Goal: Task Accomplishment & Management: Use online tool/utility

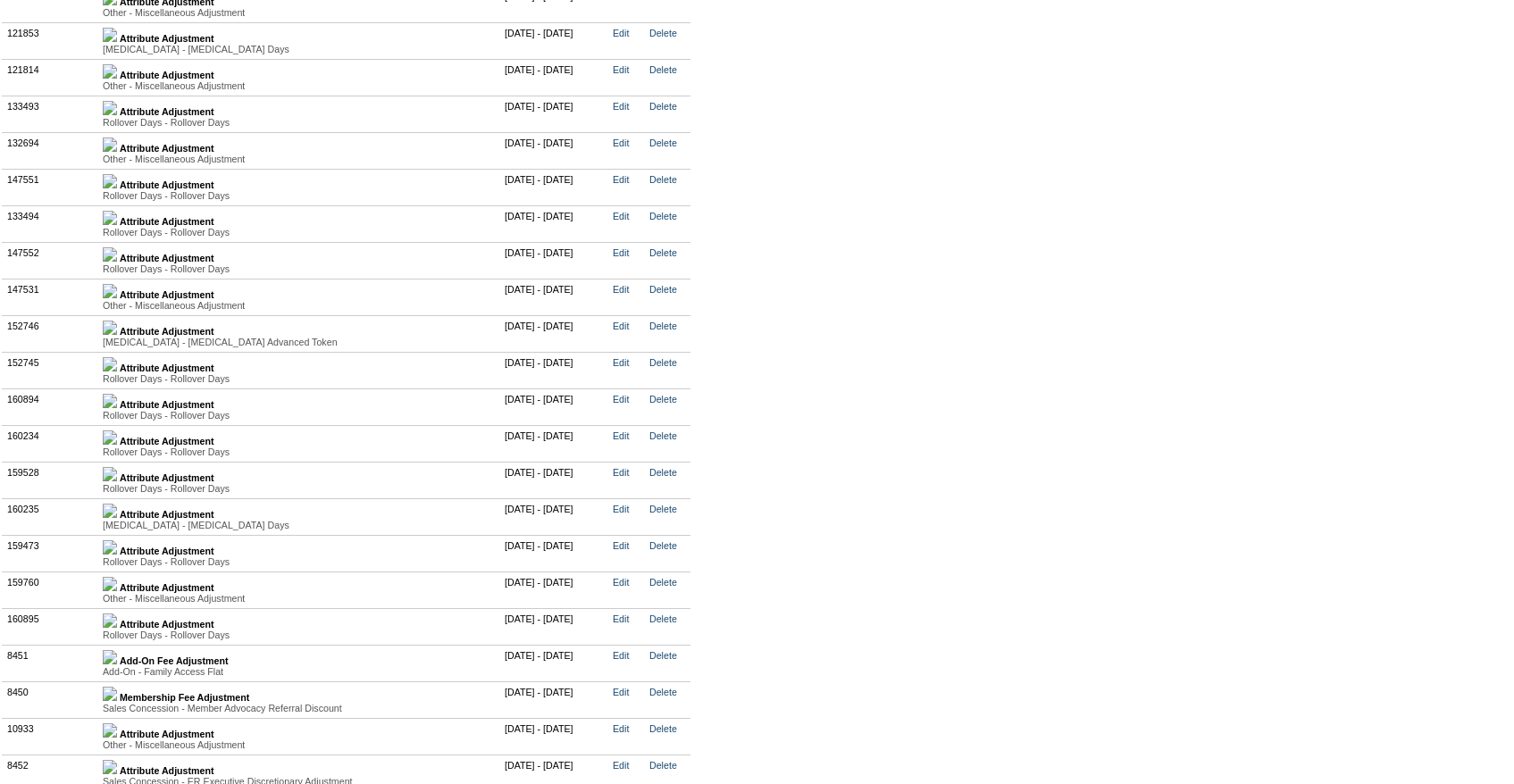
scroll to position [4721, 0]
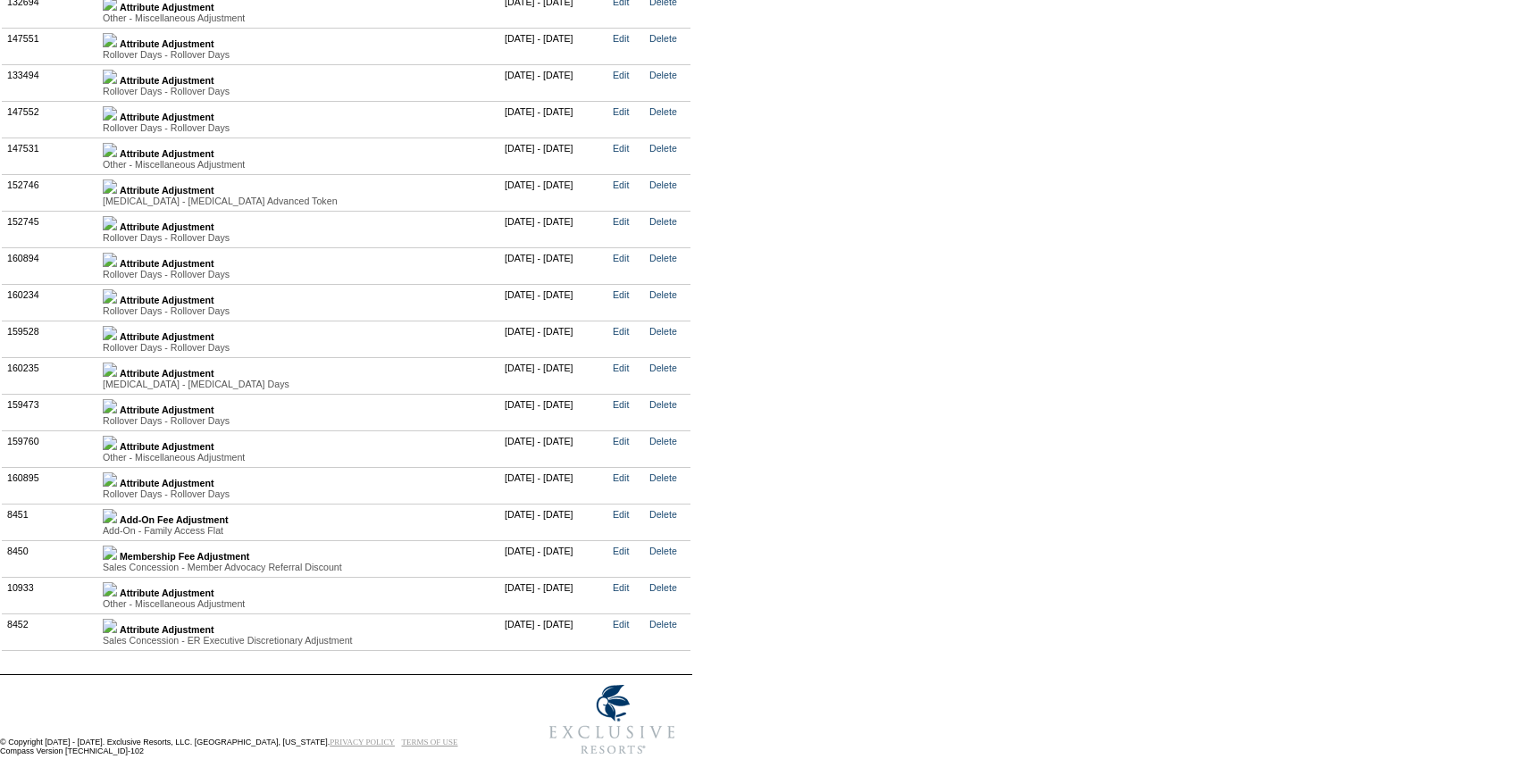
click at [117, 340] on img at bounding box center [109, 333] width 14 height 14
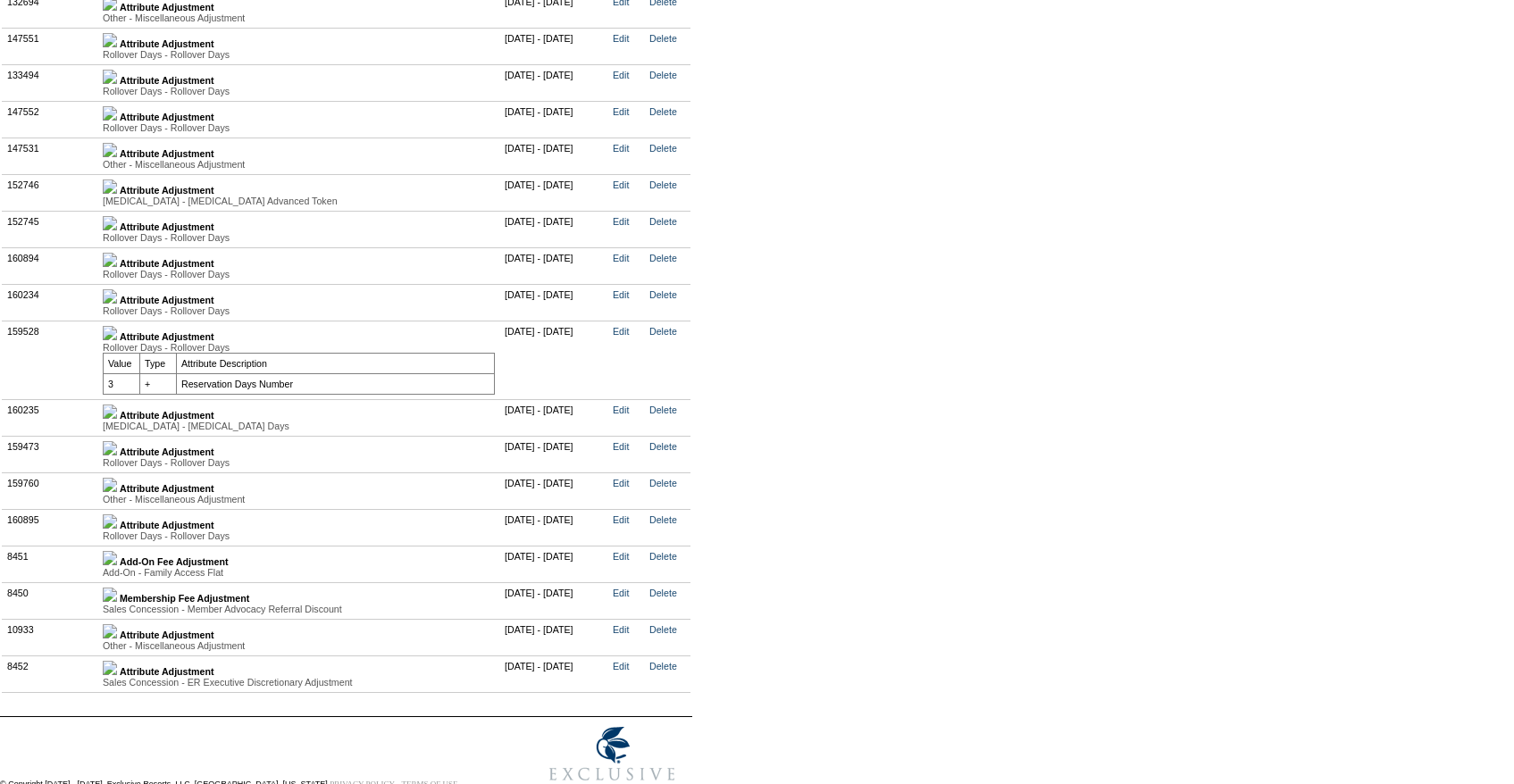
click at [117, 303] on img at bounding box center [109, 296] width 14 height 14
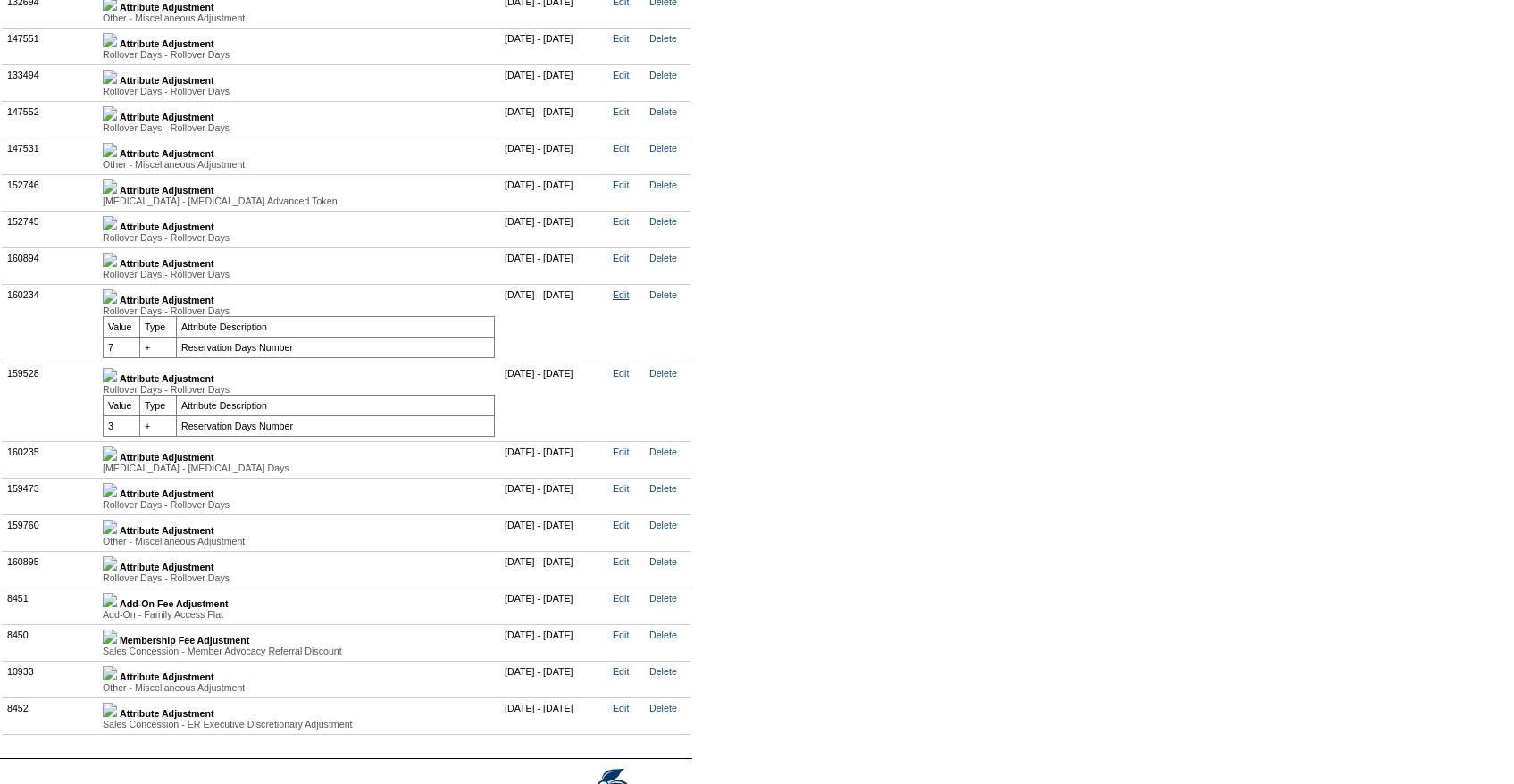
click at [628, 300] on link "Edit" at bounding box center [620, 294] width 16 height 11
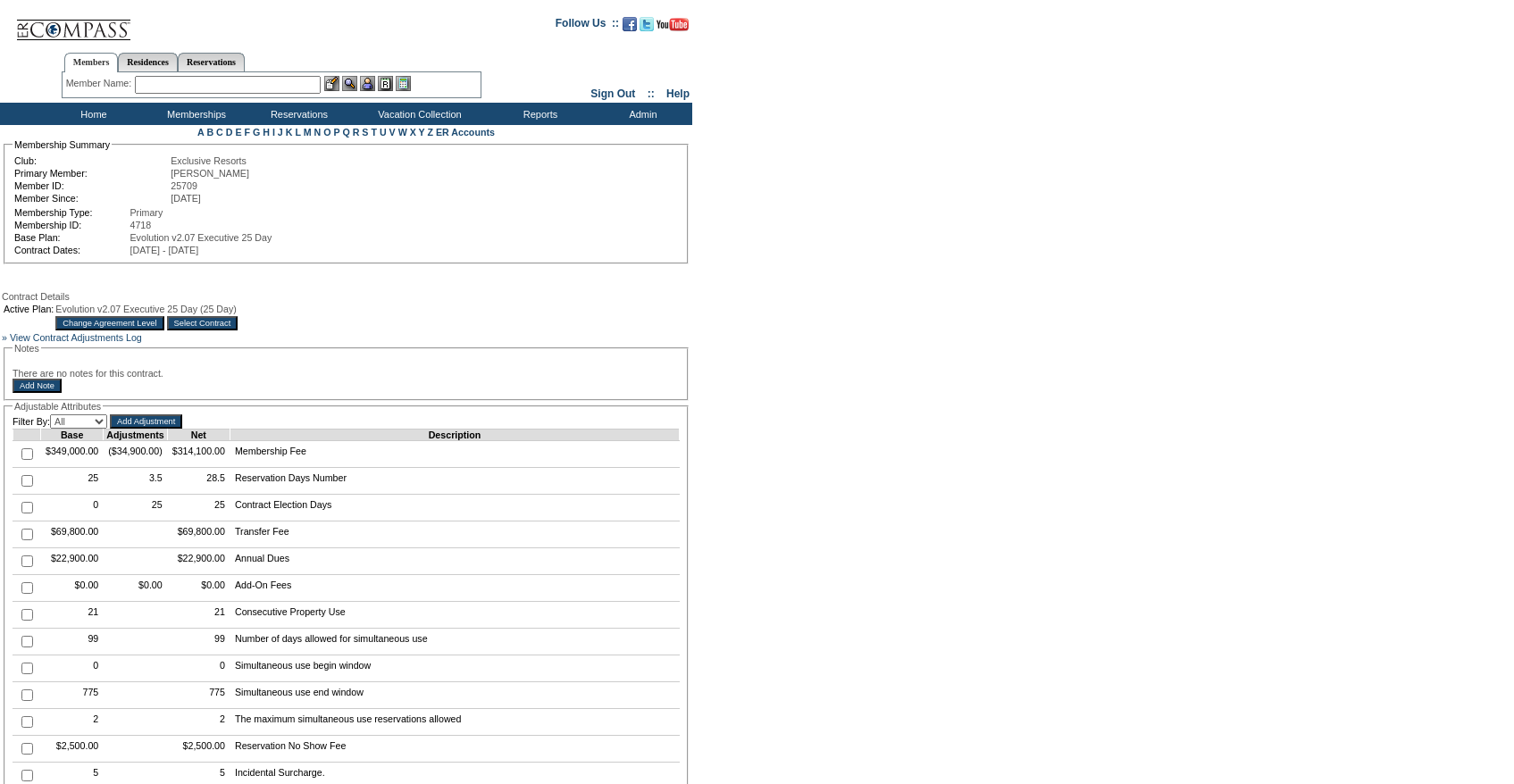
click at [237, 310] on span "Evolution v2.07 Executive 25 Day (25 Day)" at bounding box center [146, 308] width 181 height 11
click at [239, 321] on input "Select Contract" at bounding box center [203, 323] width 72 height 14
